Goal: Transaction & Acquisition: Obtain resource

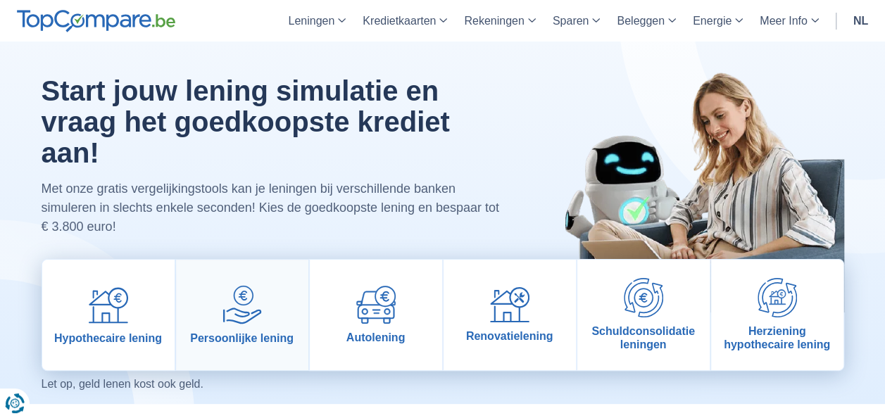
click at [258, 310] on img at bounding box center [241, 304] width 39 height 39
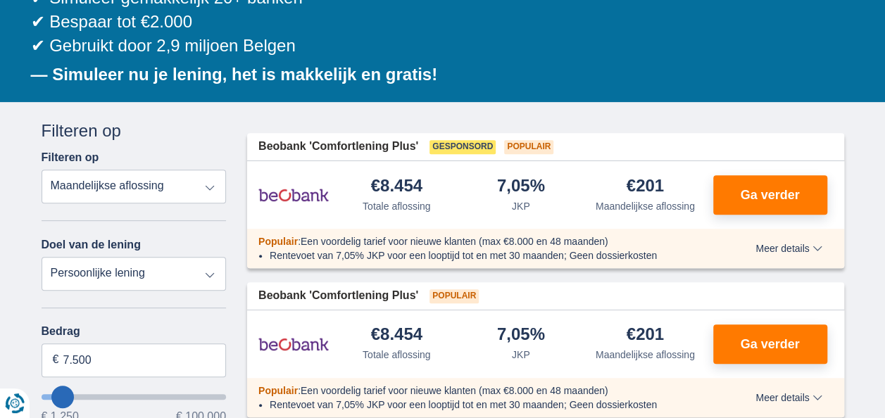
type input "6250"
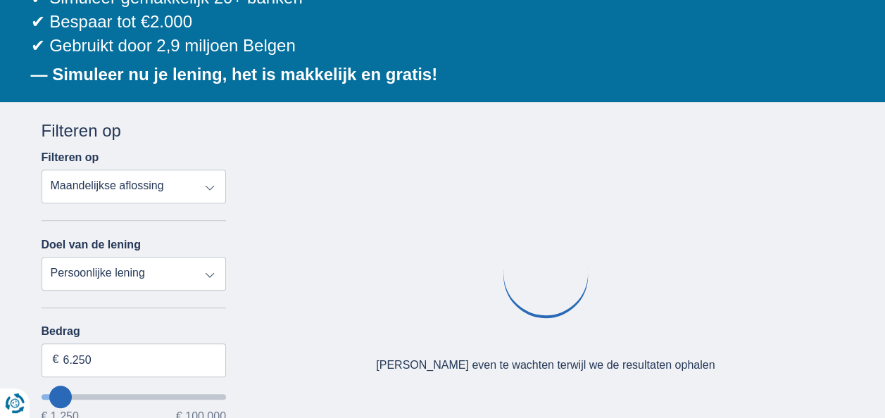
type input "47.250"
type input "47250"
select select "120"
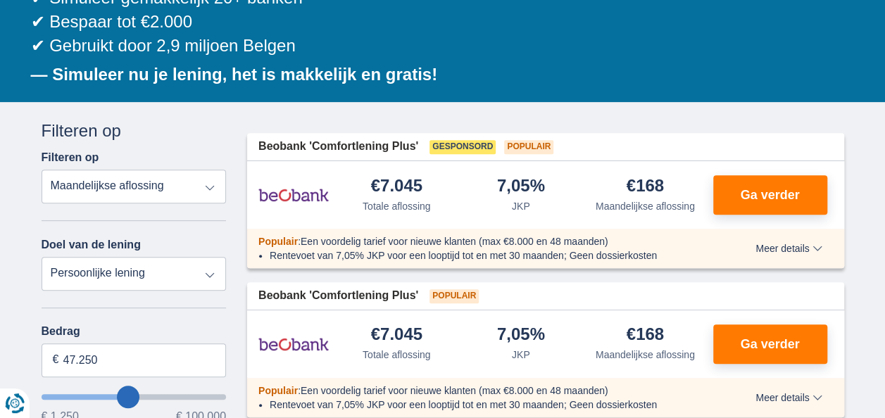
type input "47250"
click at [127, 394] on input "wantToBorrow" at bounding box center [134, 397] width 185 height 6
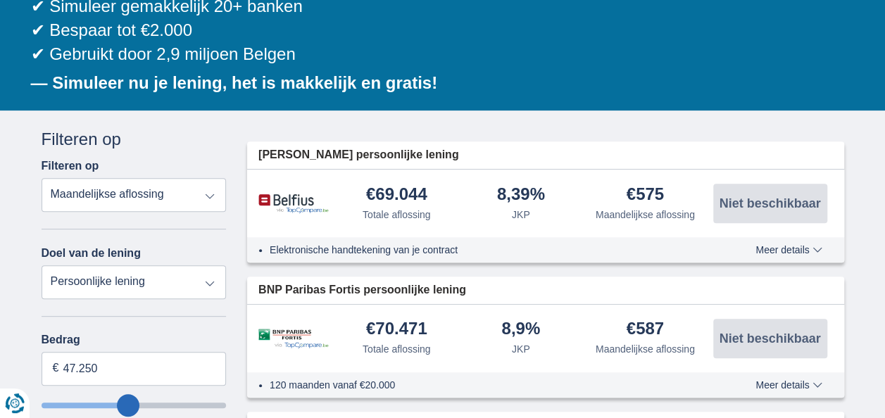
scroll to position [208, 0]
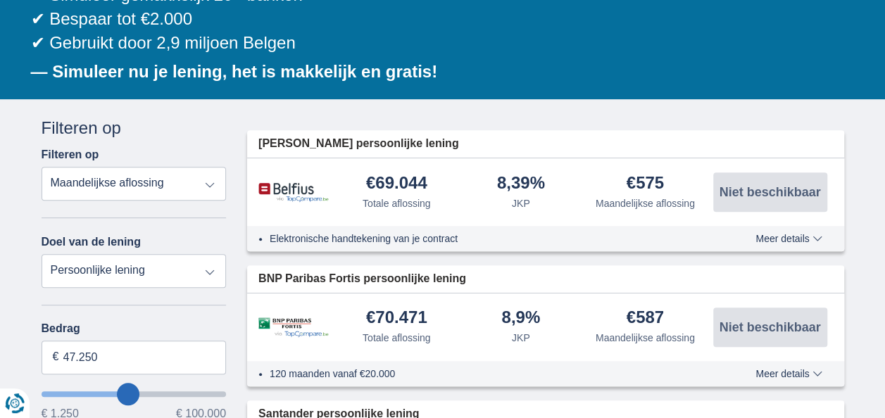
type input "35.250"
type input "35250"
click at [108, 394] on input "wantToBorrow" at bounding box center [134, 394] width 185 height 6
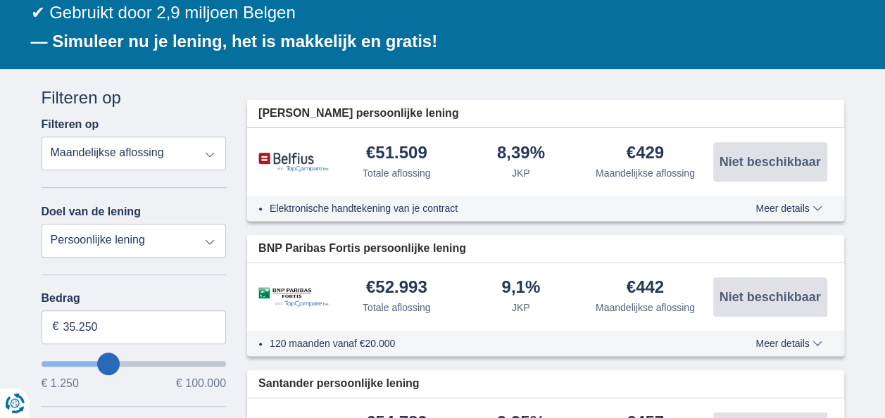
scroll to position [240, 0]
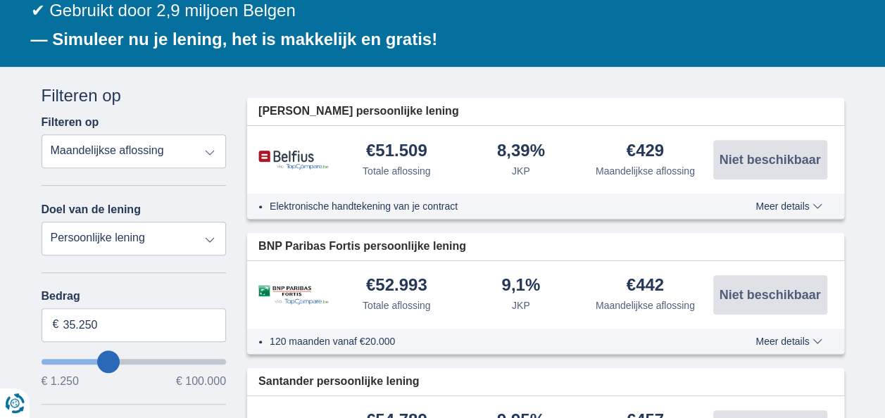
type input "41.250"
type input "42250"
type input "50.250"
type input "50250"
click at [133, 363] on input "wantToBorrow" at bounding box center [134, 362] width 185 height 6
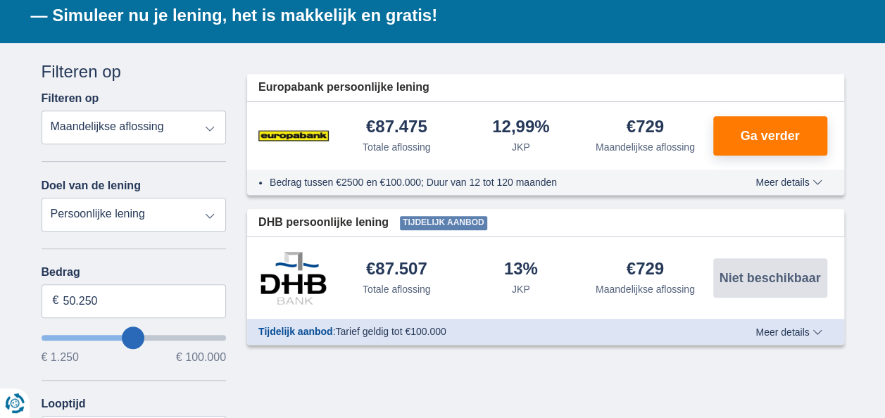
scroll to position [265, 0]
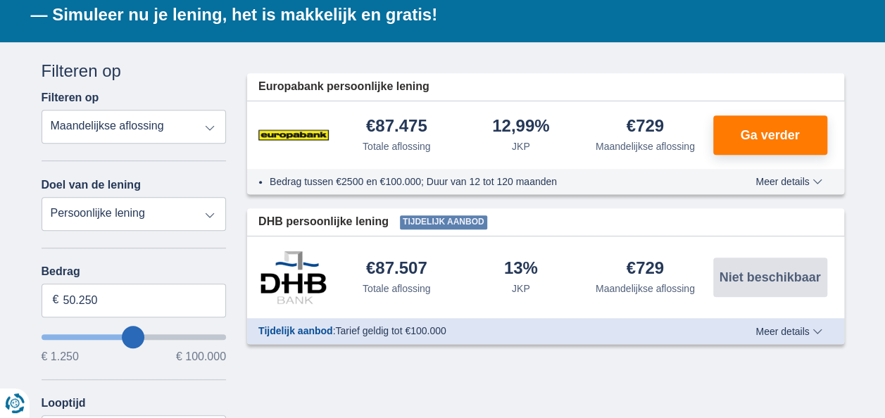
type input "42.250"
type input "42250"
click at [120, 338] on input "wantToBorrow" at bounding box center [134, 337] width 185 height 6
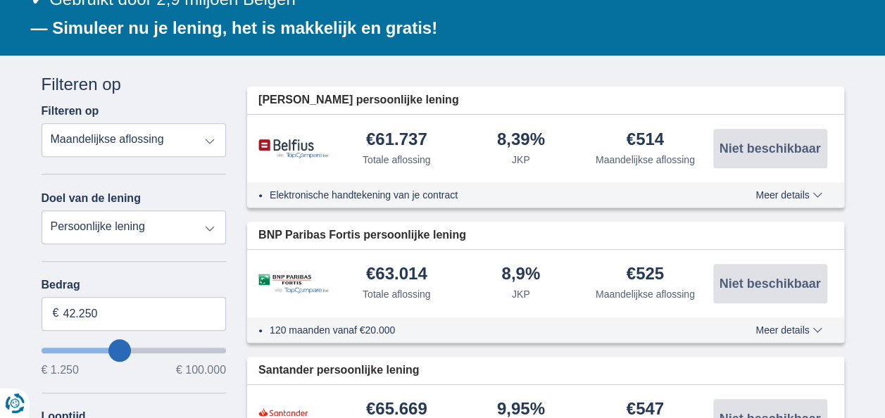
scroll to position [253, 0]
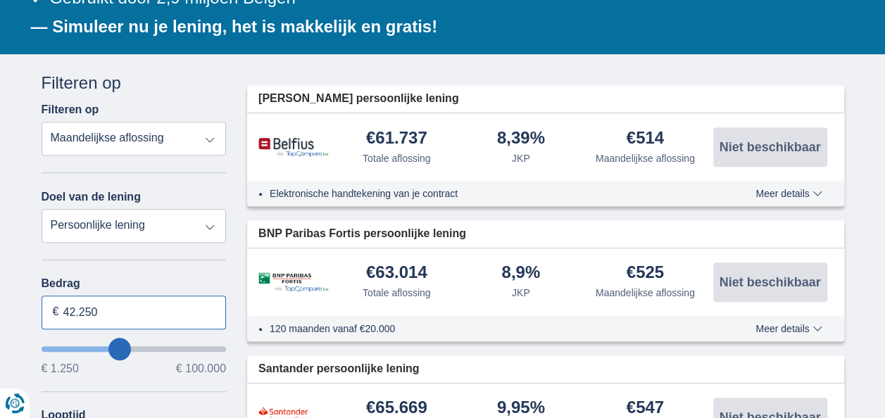
click at [108, 311] on input "42.250" at bounding box center [134, 313] width 185 height 34
type input "4"
type input "45.000"
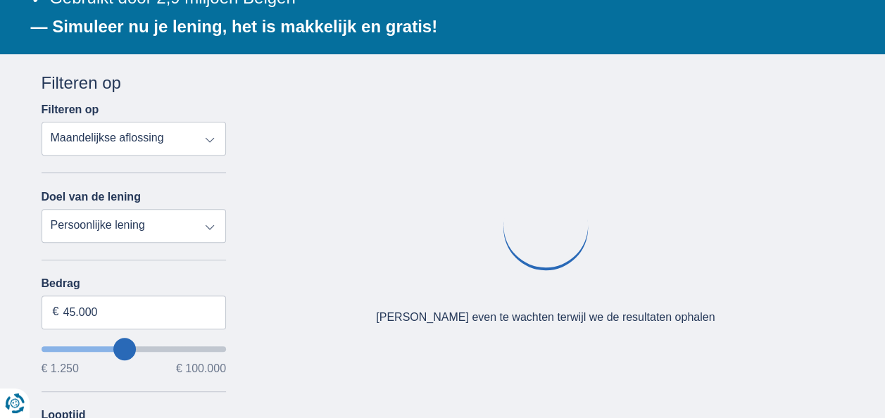
click at [144, 284] on label "Bedrag" at bounding box center [134, 283] width 185 height 13
click at [144, 296] on input "45.000" at bounding box center [134, 313] width 185 height 34
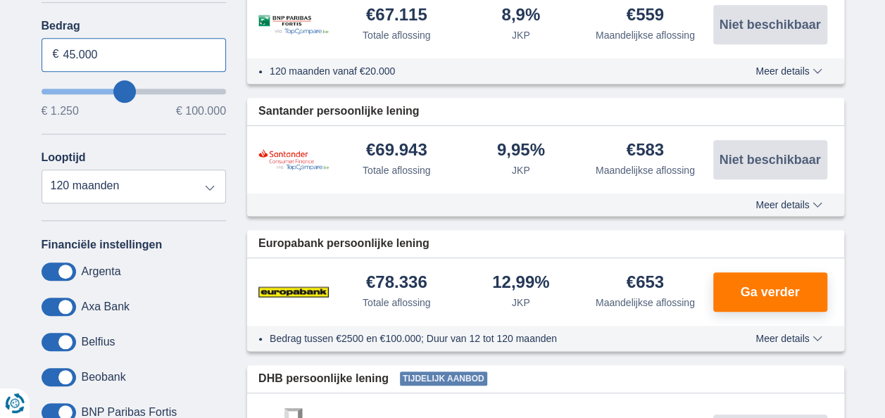
scroll to position [492, 0]
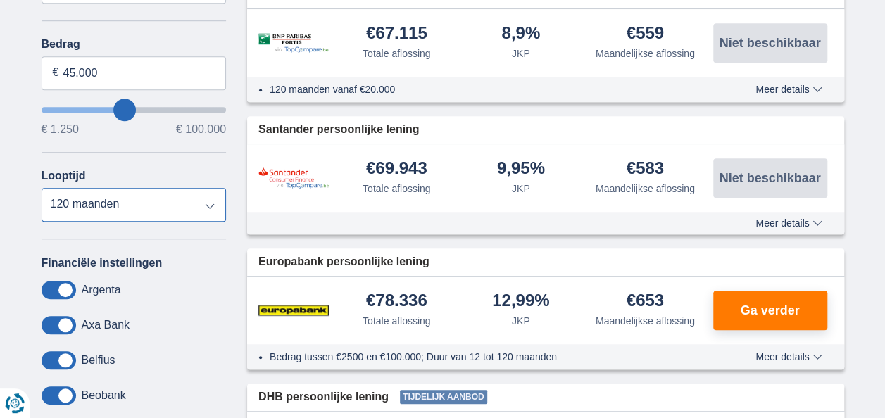
type input "45250"
click at [42, 188] on select "12 maanden 18 maanden 24 maanden 30 maanden 36 maanden 42 maanden 48 maanden 60…" at bounding box center [134, 205] width 185 height 34
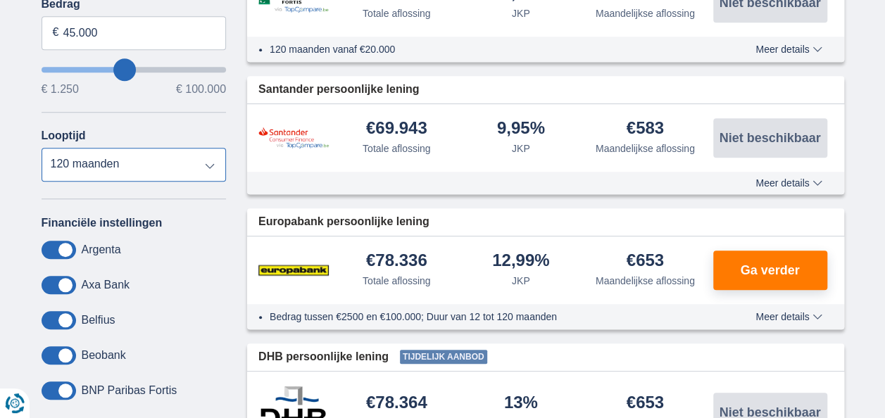
scroll to position [533, 0]
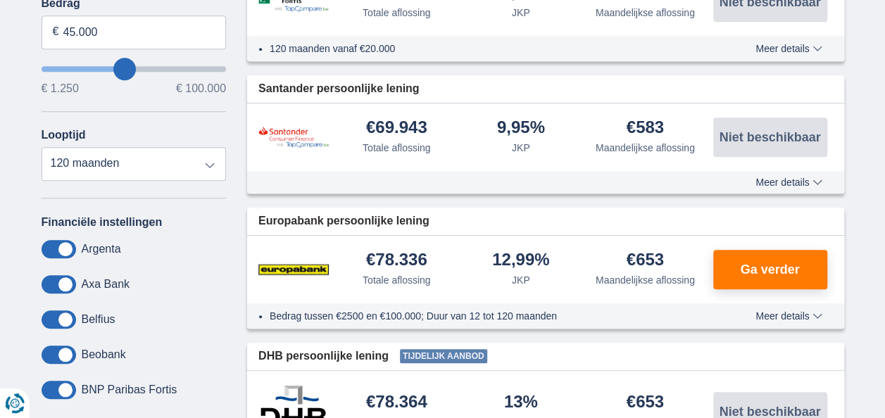
click at [800, 248] on div "€78.336 Totale aflossing 12,99% JKP" at bounding box center [545, 270] width 597 height 68
click at [796, 258] on button "Ga verder" at bounding box center [770, 269] width 114 height 39
